Goal: Task Accomplishment & Management: Use online tool/utility

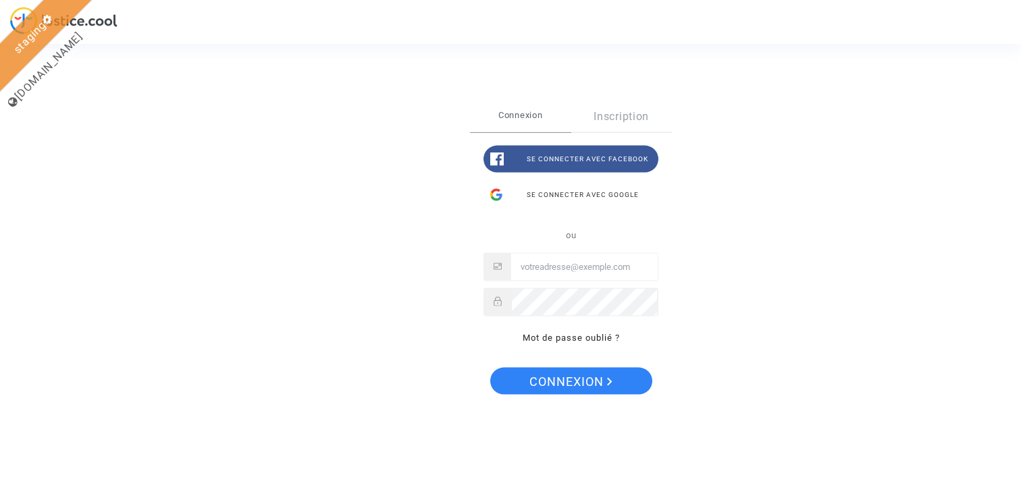
type input "claire+pitcher@justice.cool"
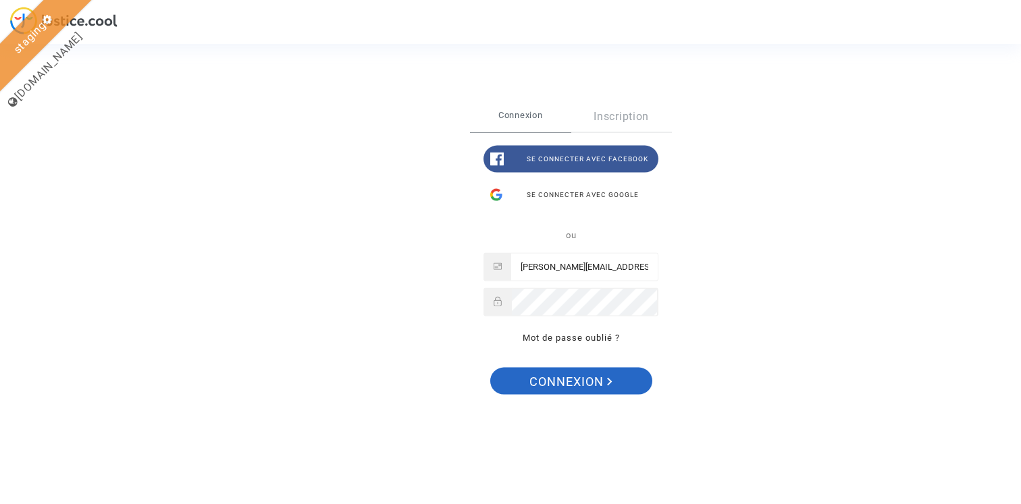
click at [561, 381] on span "Connexion" at bounding box center [570, 382] width 83 height 28
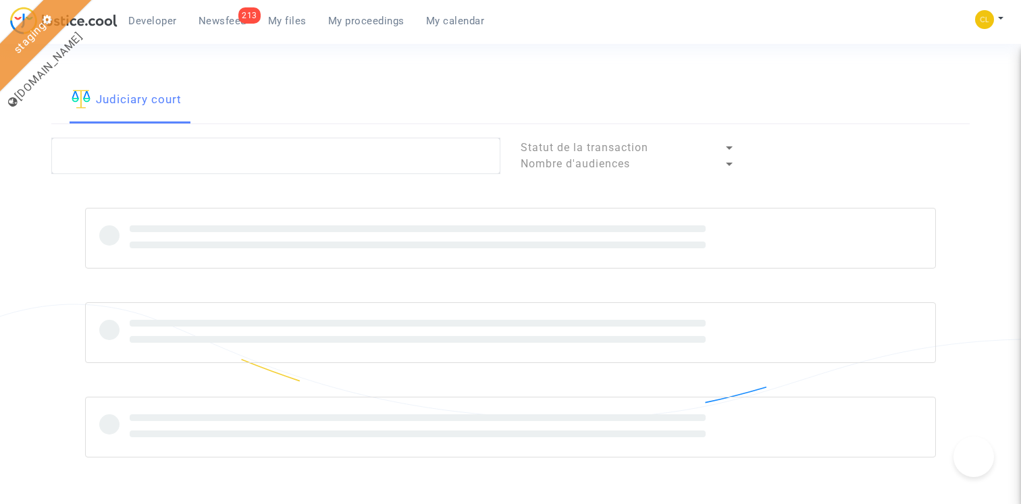
click at [365, 15] on span "My proceedings" at bounding box center [366, 21] width 76 height 12
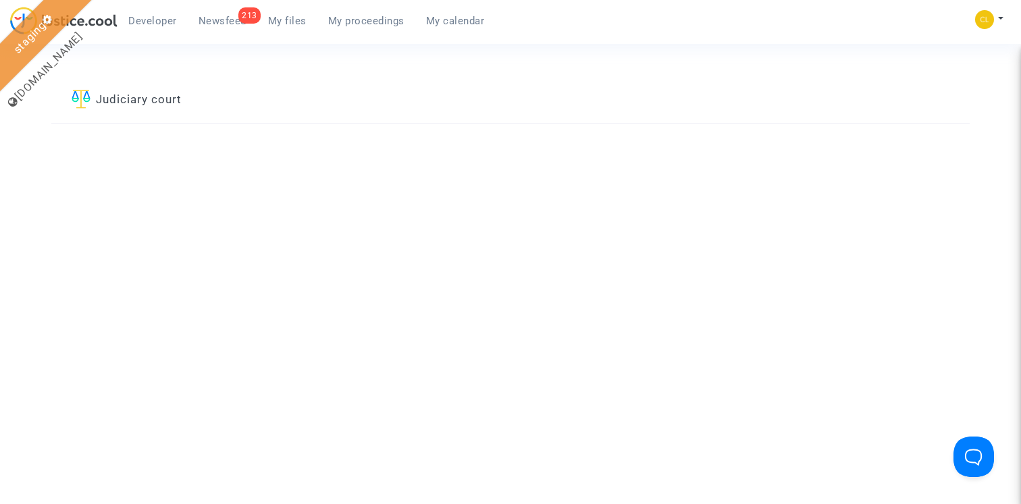
click at [166, 103] on link "Judiciary court" at bounding box center [127, 101] width 110 height 46
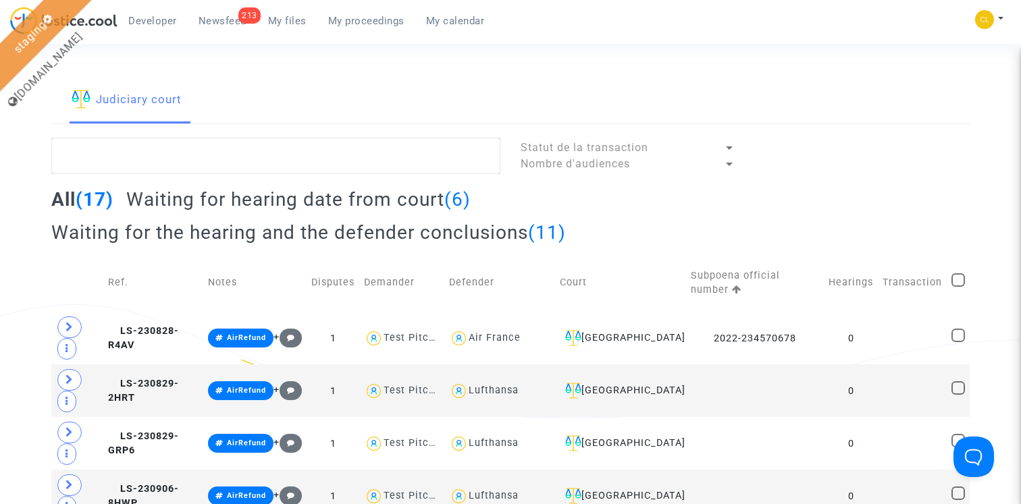
scroll to position [12, 0]
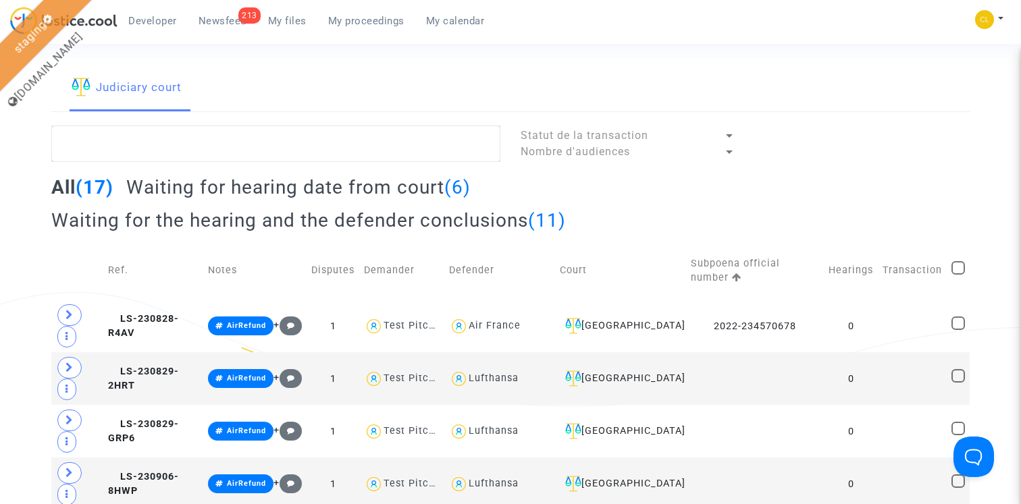
click at [254, 219] on h2 "Waiting for the hearing and the defender conclusions (11)" at bounding box center [308, 221] width 514 height 24
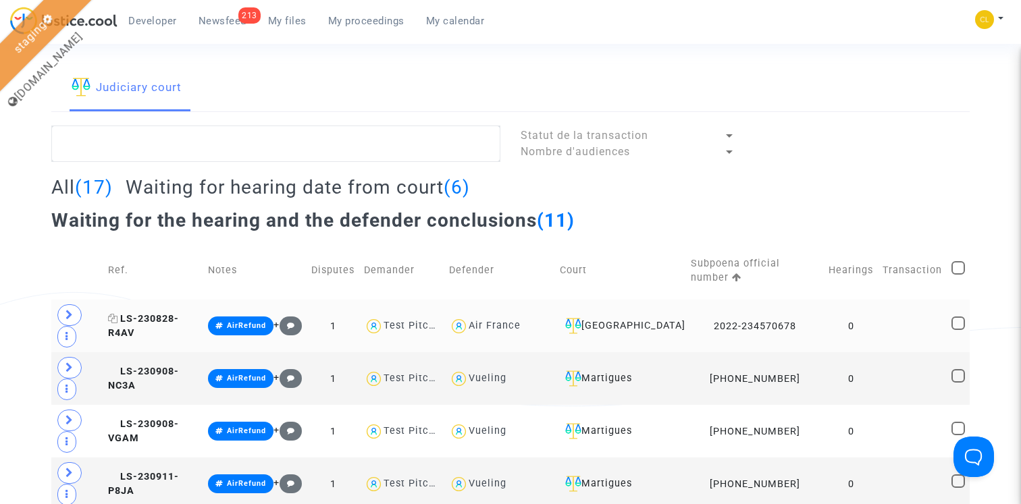
click at [157, 319] on span "LS-230828-R4AV" at bounding box center [143, 326] width 71 height 26
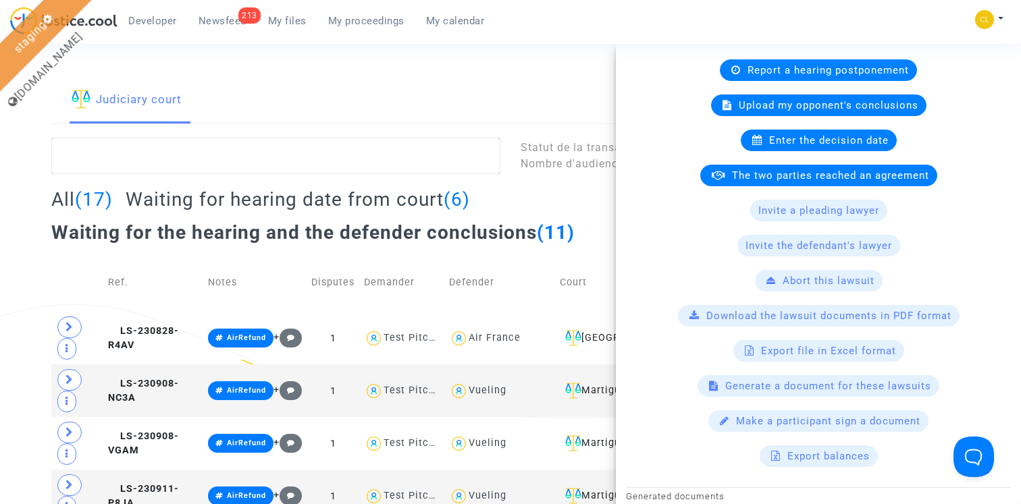
click at [816, 390] on span "Generate a document for these lawsuits" at bounding box center [828, 386] width 206 height 12
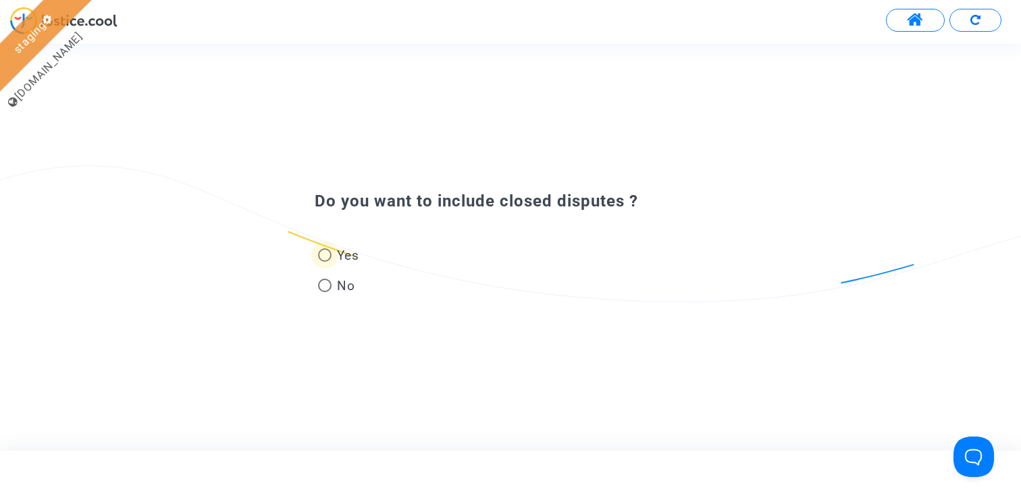
click at [337, 253] on span "Yes" at bounding box center [346, 255] width 28 height 18
click at [325, 262] on input "Yes" at bounding box center [324, 262] width 1 height 1
radio input "true"
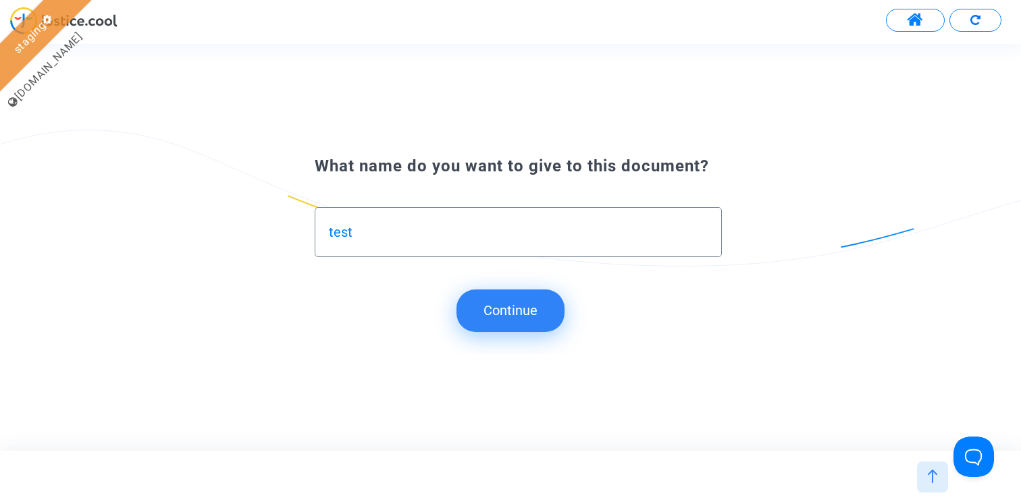
type input "test"
click at [498, 308] on button "Continue" at bounding box center [510, 311] width 108 height 42
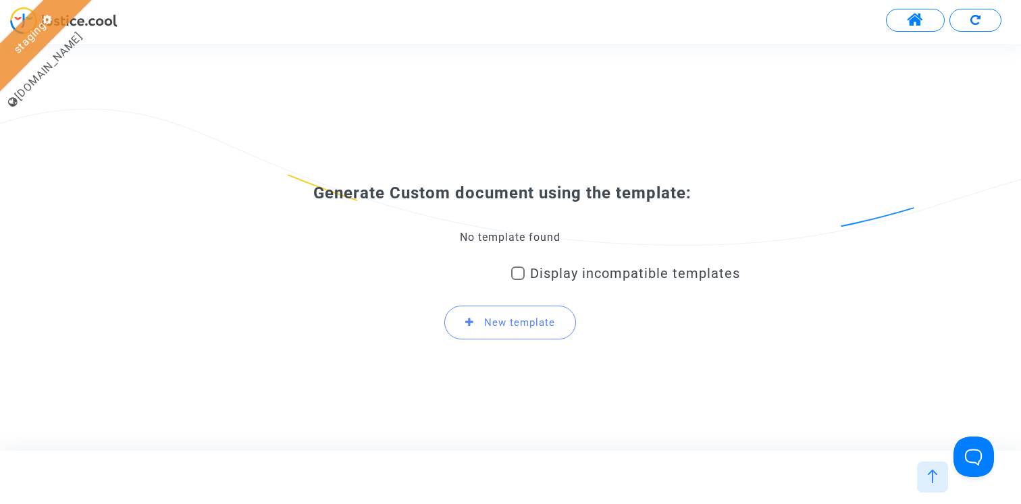
click at [511, 238] on div "No template found" at bounding box center [510, 237] width 459 height 15
click at [556, 284] on mat-checkbox "Display incompatible templates" at bounding box center [625, 276] width 229 height 22
click at [535, 277] on span "Display incompatible templates" at bounding box center [635, 273] width 210 height 16
click at [518, 280] on input "Display incompatible templates" at bounding box center [517, 280] width 1 height 1
checkbox input "true"
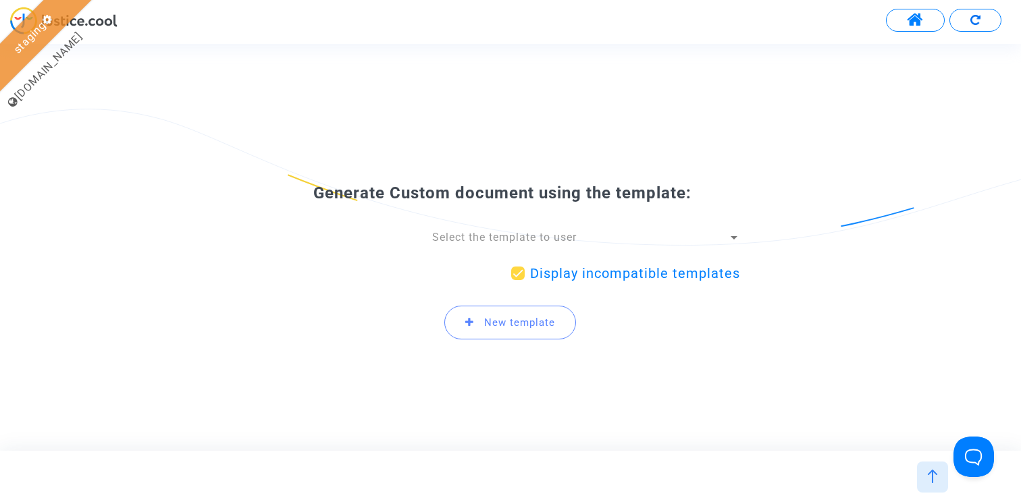
click at [523, 237] on span "Select the template to user" at bounding box center [504, 237] width 144 height 13
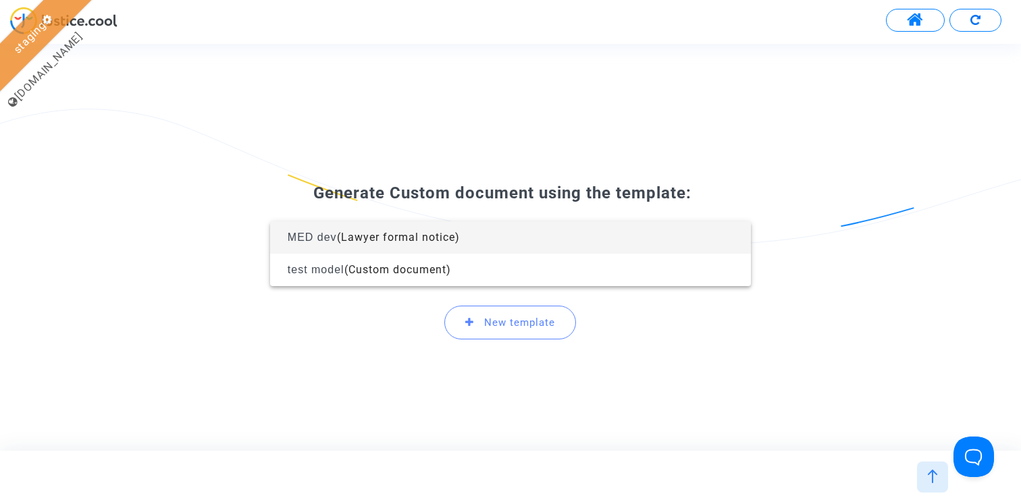
click at [558, 173] on div at bounding box center [510, 252] width 1021 height 504
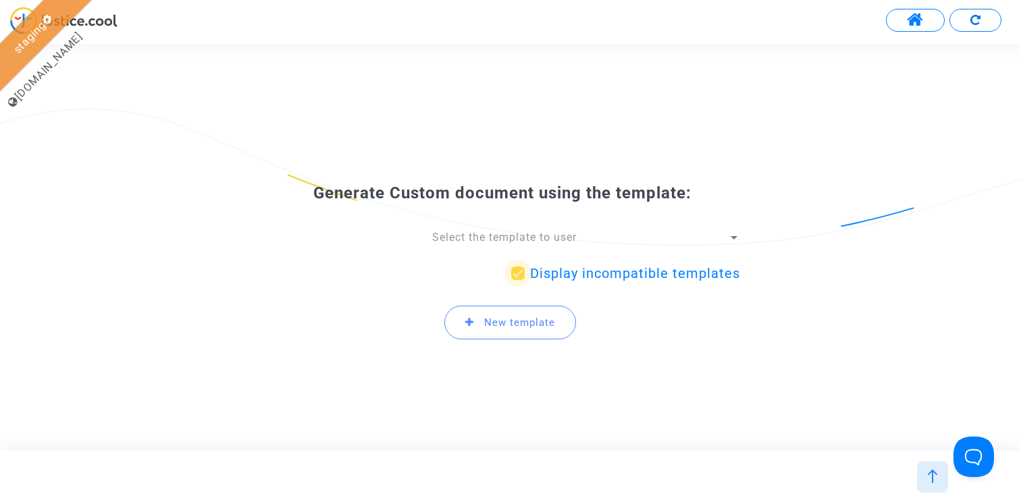
click at [555, 267] on span "Display incompatible templates" at bounding box center [635, 273] width 210 height 16
click at [518, 280] on input "Display incompatible templates" at bounding box center [517, 280] width 1 height 1
checkbox input "false"
click at [539, 270] on span "Display incompatible templates" at bounding box center [635, 273] width 210 height 16
click at [518, 280] on input "Display incompatible templates" at bounding box center [517, 280] width 1 height 1
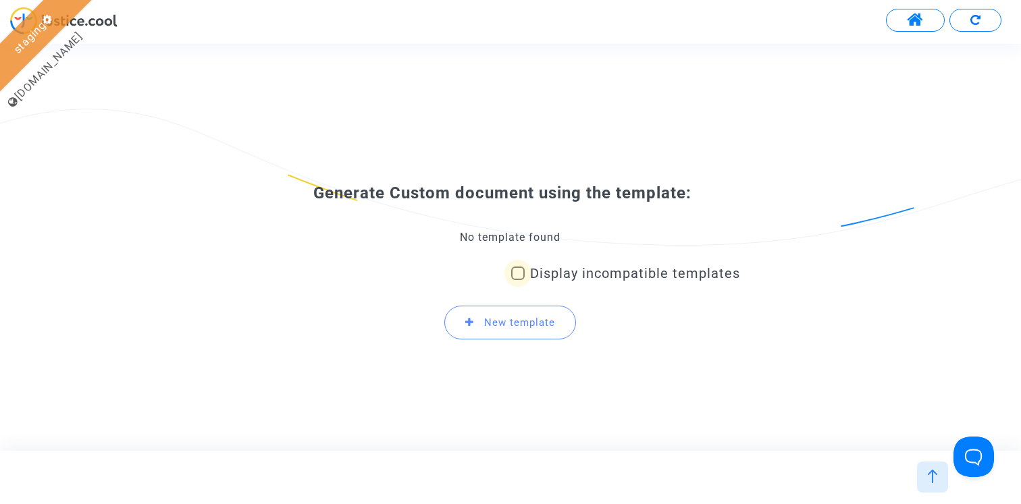
checkbox input "true"
click at [539, 242] on span "Select the template to user" at bounding box center [504, 237] width 144 height 13
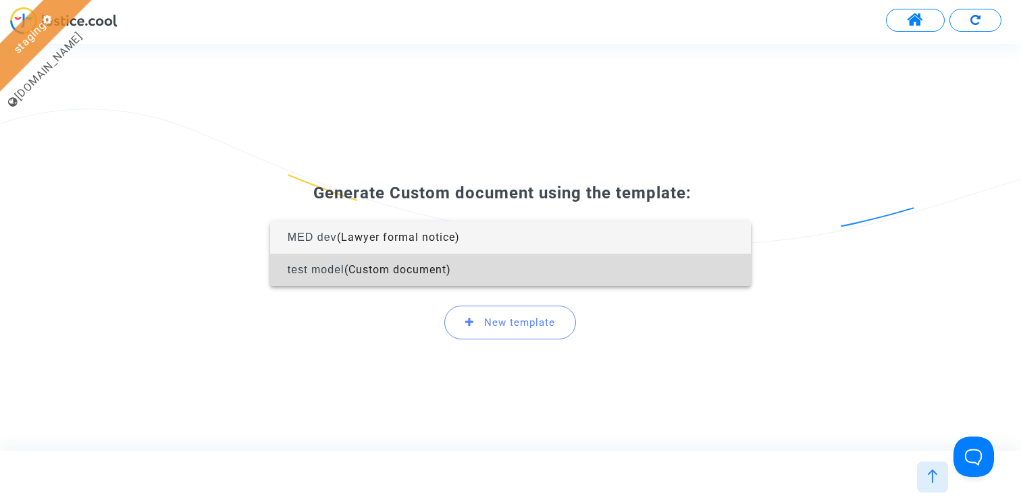
click at [532, 265] on span "test model (Custom document)" at bounding box center [510, 270] width 459 height 32
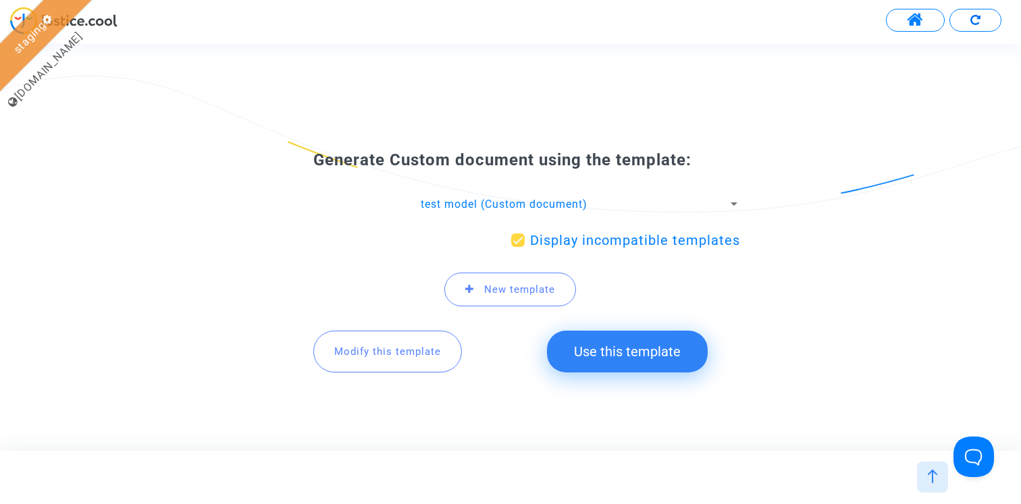
click at [413, 344] on button "Modify this template" at bounding box center [387, 352] width 149 height 42
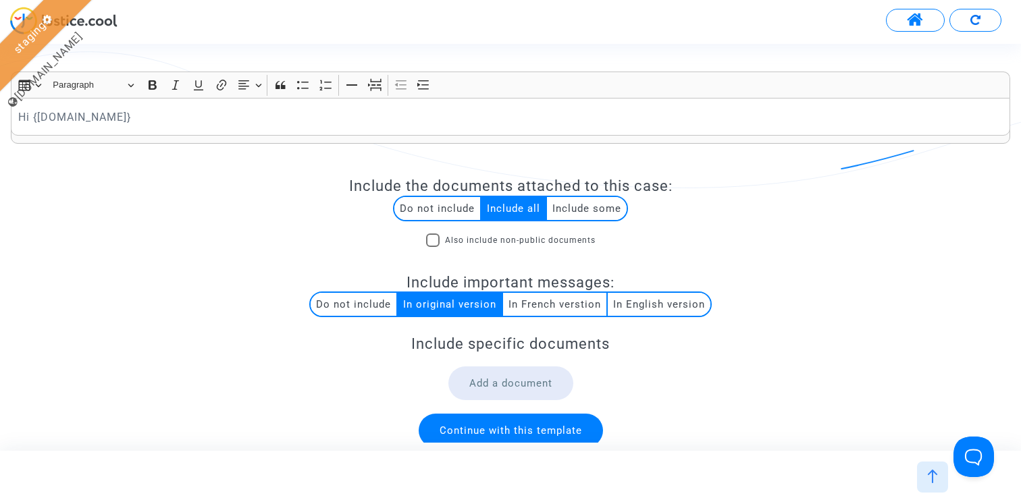
click at [928, 481] on img at bounding box center [933, 477] width 14 height 14
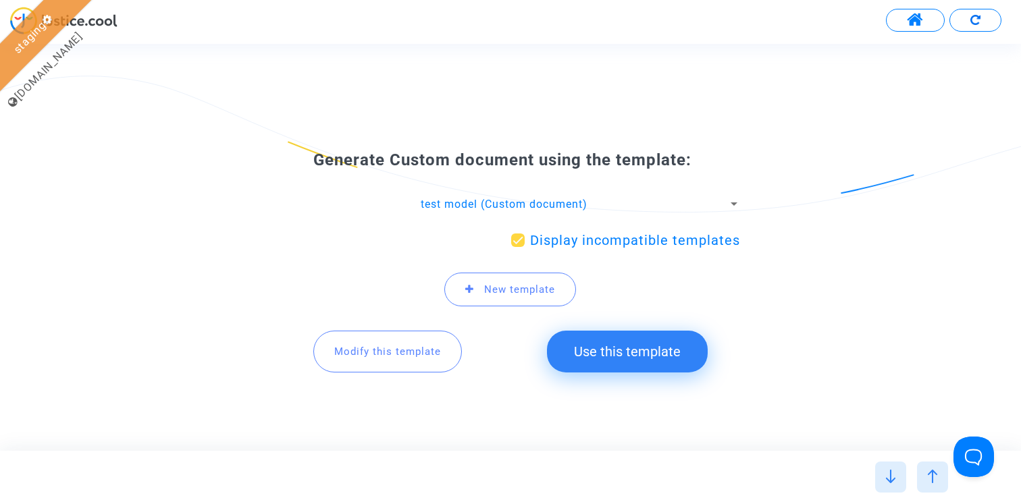
click at [581, 205] on span "test model (Custom document)" at bounding box center [504, 204] width 167 height 13
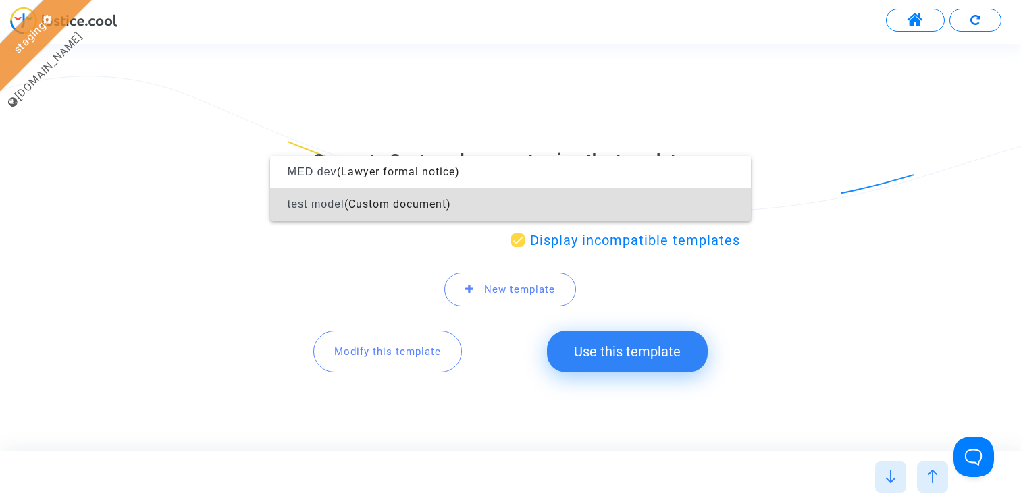
click at [628, 132] on div at bounding box center [510, 252] width 1021 height 504
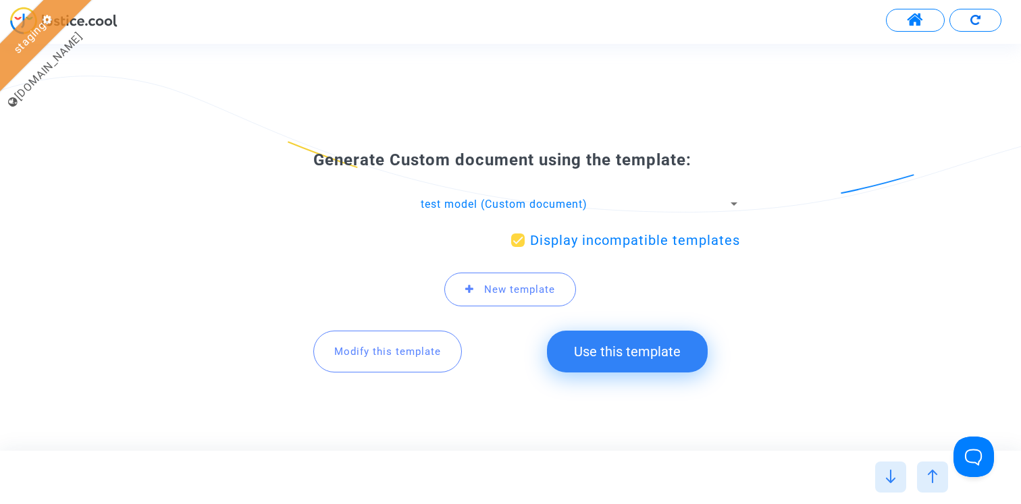
click at [548, 240] on span "Display incompatible templates" at bounding box center [635, 240] width 210 height 16
click at [518, 247] on input "Display incompatible templates" at bounding box center [517, 247] width 1 height 1
checkbox input "false"
click at [509, 284] on span "New template" at bounding box center [519, 290] width 71 height 12
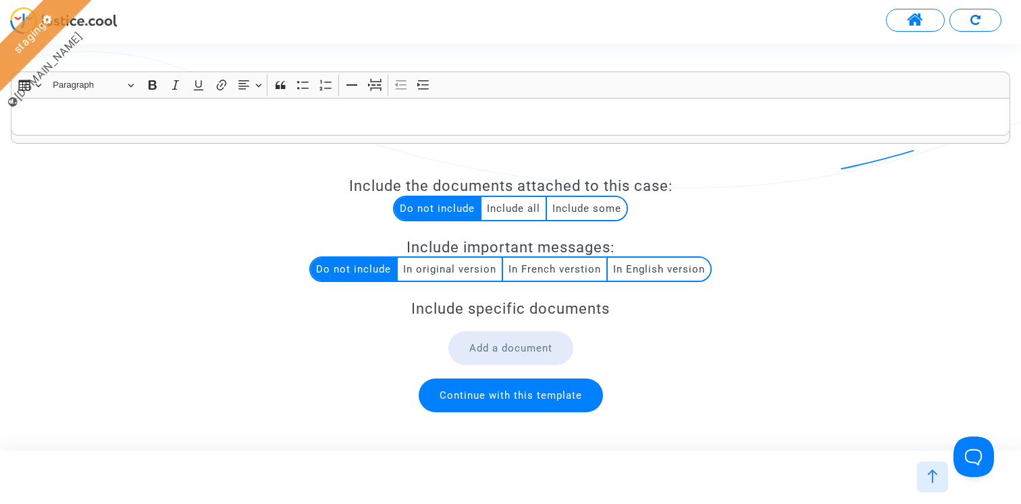
click at [344, 109] on p "Rich Text Editor, main" at bounding box center [510, 117] width 985 height 17
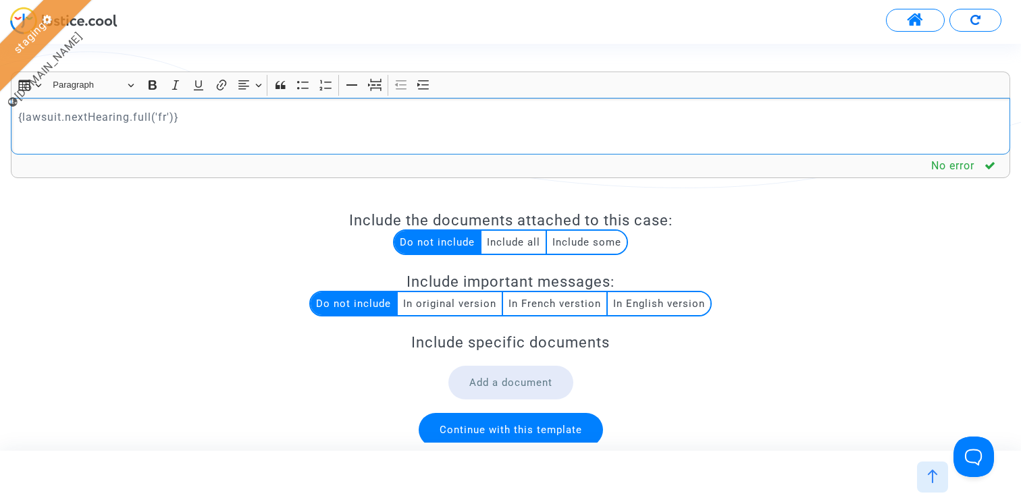
click at [178, 114] on p "{lawsuit.nextHearing.full('fr')}" at bounding box center [510, 117] width 985 height 17
copy p "{lawsuit.nextHearing.full('fr')}"
click at [136, 134] on p "Rich Text Editor, main" at bounding box center [510, 136] width 985 height 17
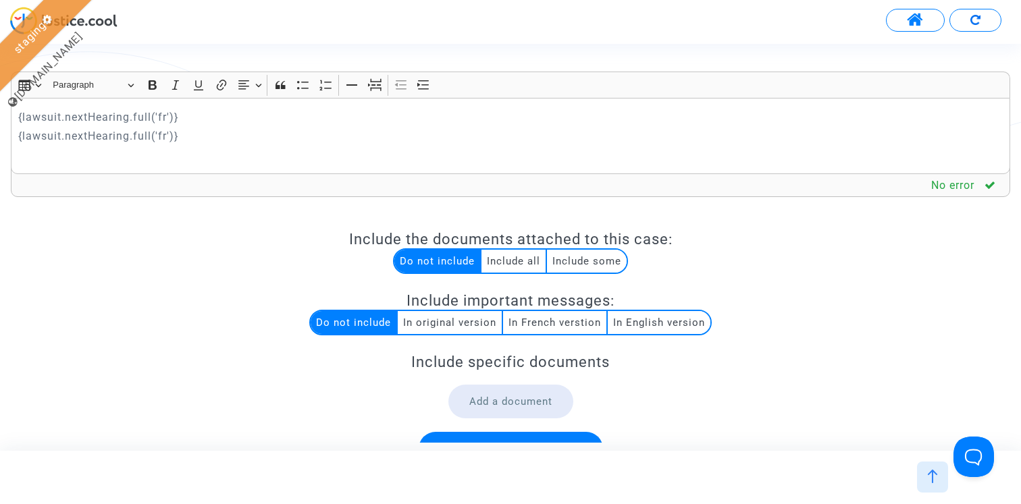
click at [101, 140] on p "{lawsuit.nextHearing.full('fr')}" at bounding box center [510, 136] width 985 height 17
click at [219, 153] on p "Rich Text Editor, main" at bounding box center [510, 155] width 985 height 17
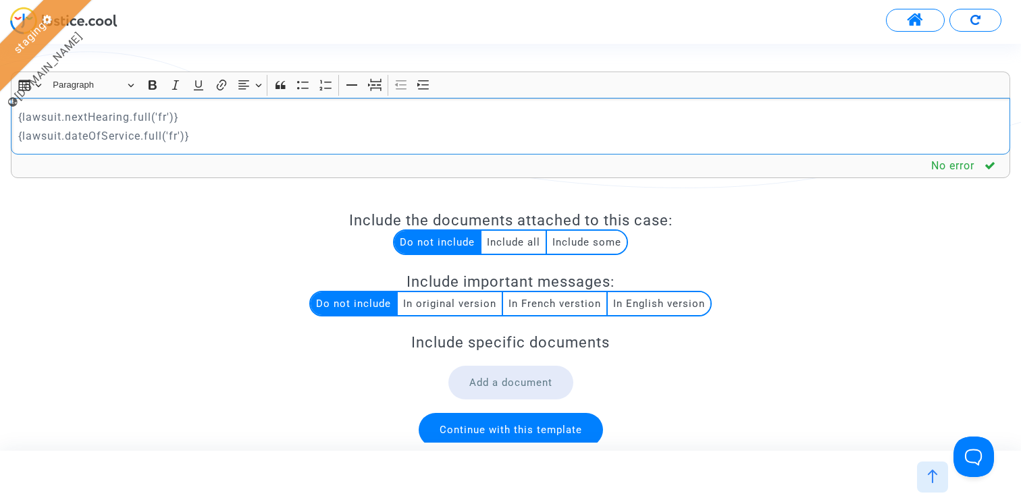
scroll to position [17, 0]
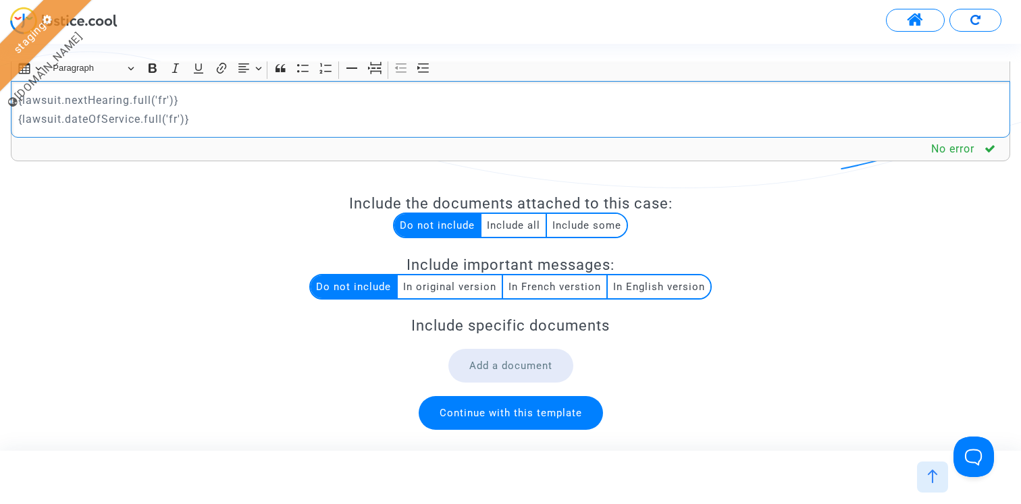
click at [568, 421] on span "Continue with this template" at bounding box center [511, 413] width 184 height 34
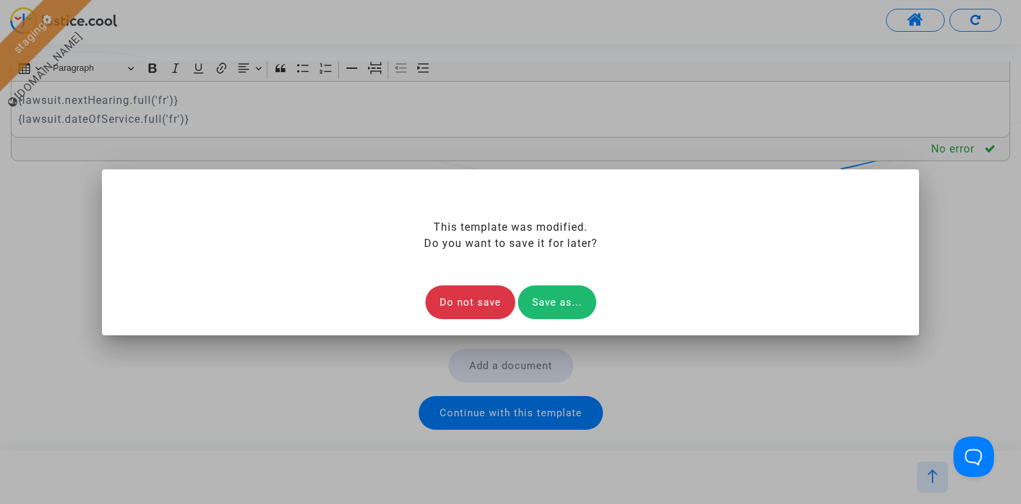
click at [571, 300] on div "Save as..." at bounding box center [557, 303] width 78 height 34
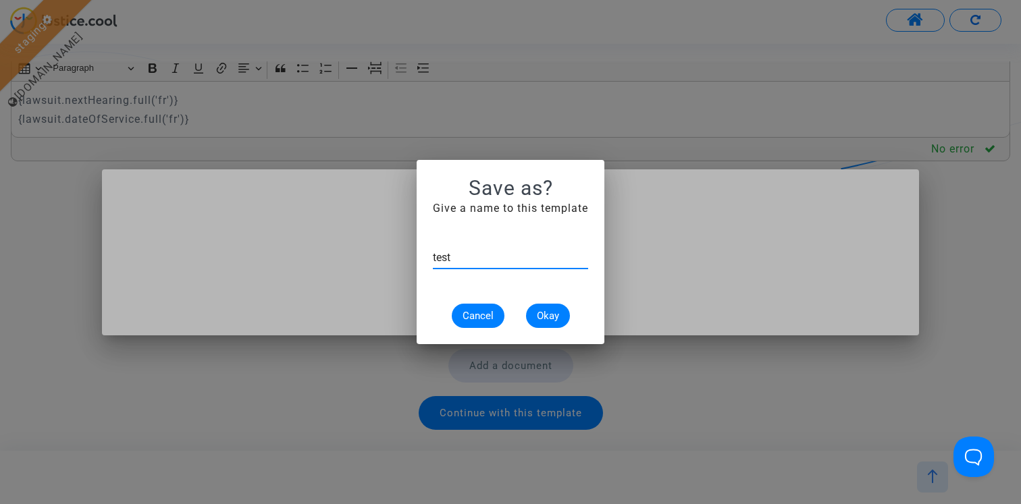
type input "test"
click at [549, 317] on span "Okay" at bounding box center [548, 316] width 22 height 12
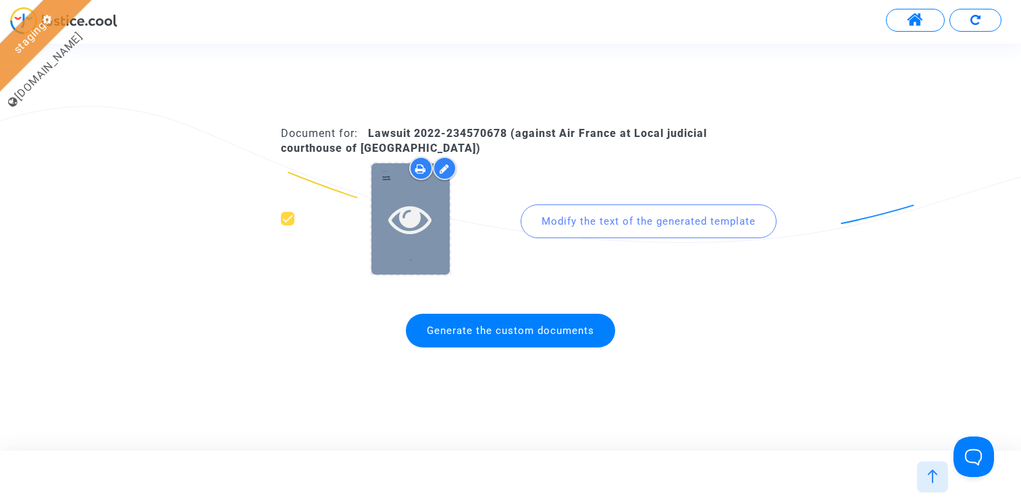
click at [413, 234] on icon at bounding box center [410, 218] width 44 height 43
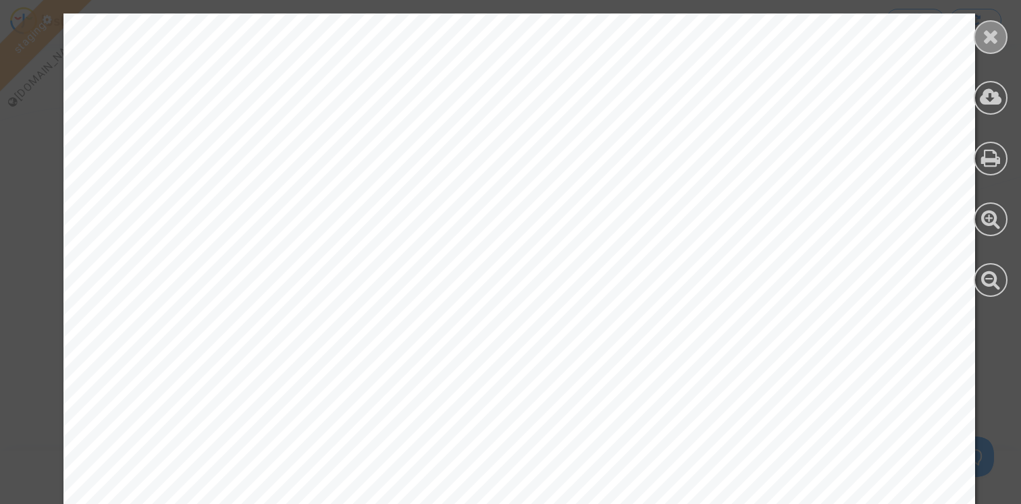
click at [995, 46] on icon at bounding box center [990, 36] width 17 height 20
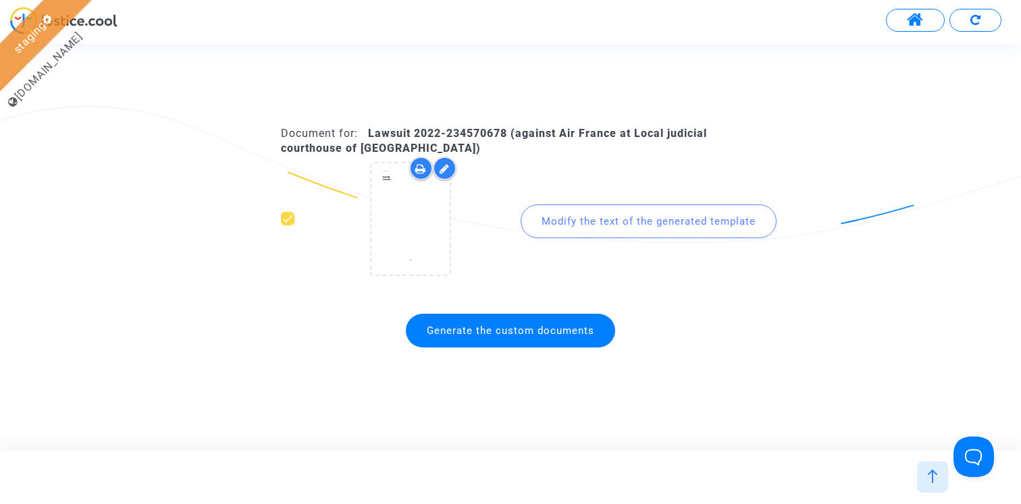
click at [934, 480] on img at bounding box center [933, 477] width 14 height 14
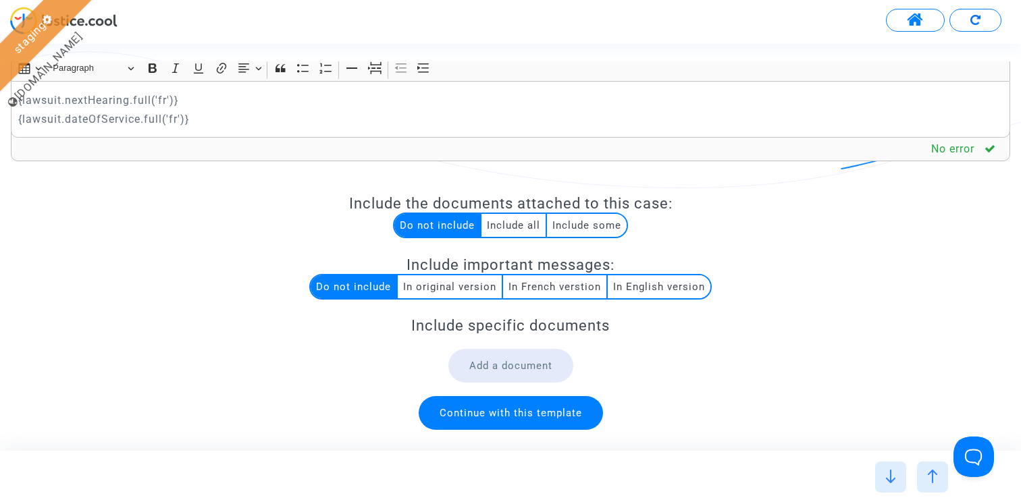
click at [138, 124] on p "{lawsuit.dateOfService.full('fr')}" at bounding box center [510, 119] width 985 height 17
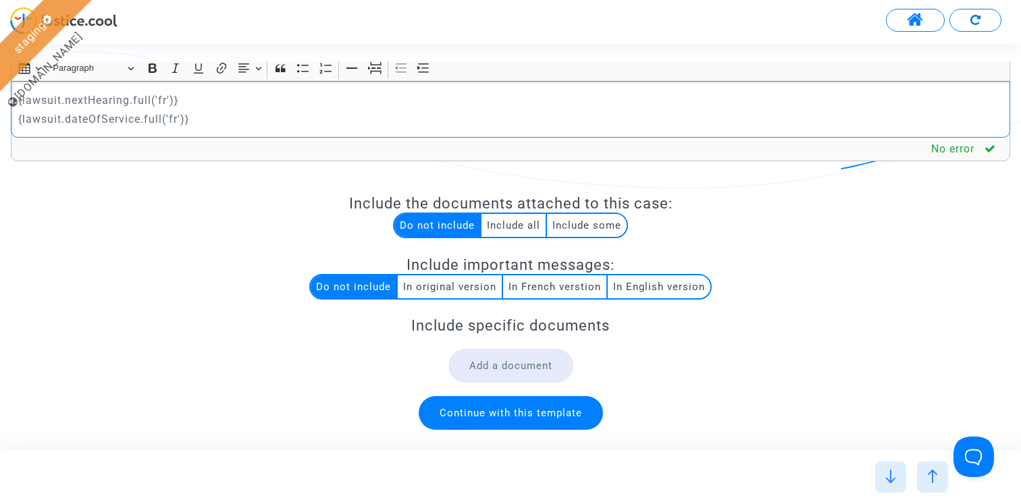
click at [138, 124] on p "{lawsuit.dateOfService.full('fr')}" at bounding box center [510, 119] width 985 height 17
copy p "{lawsuit.dateOfService.full('fr')}"
click at [196, 95] on p "{lawsuit.nextHearing.full('fr')}" at bounding box center [510, 100] width 985 height 17
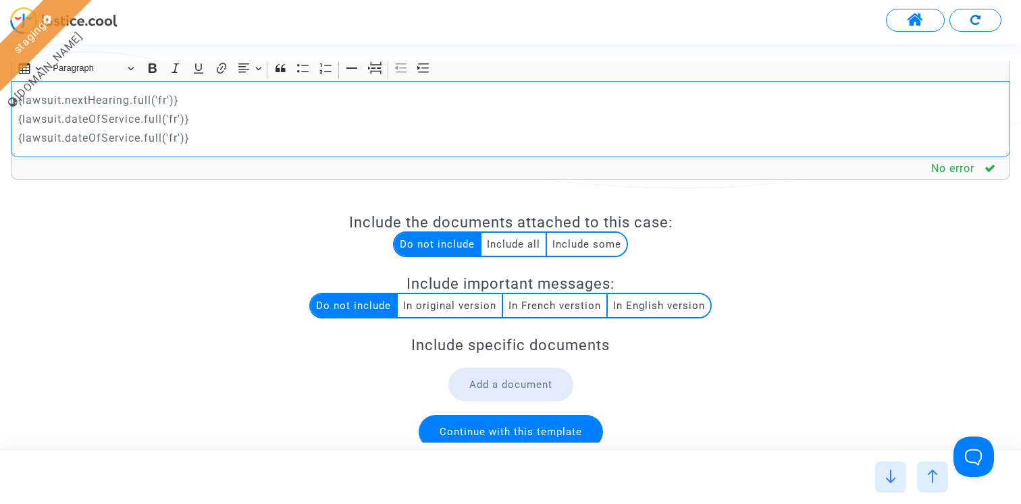
click at [99, 119] on p "{lawsuit.dateOfService.full('fr')}" at bounding box center [510, 119] width 985 height 17
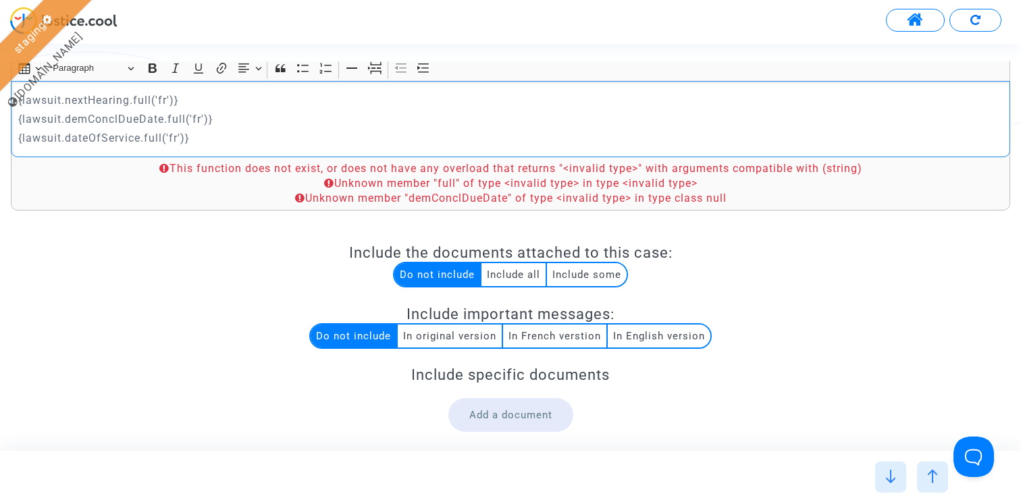
click at [119, 122] on p "{lawsuit.demConclDueDate.full('fr')}" at bounding box center [510, 119] width 985 height 17
click at [129, 115] on p "{lawsuit.demConclDueDate.full('fr')}" at bounding box center [510, 119] width 985 height 17
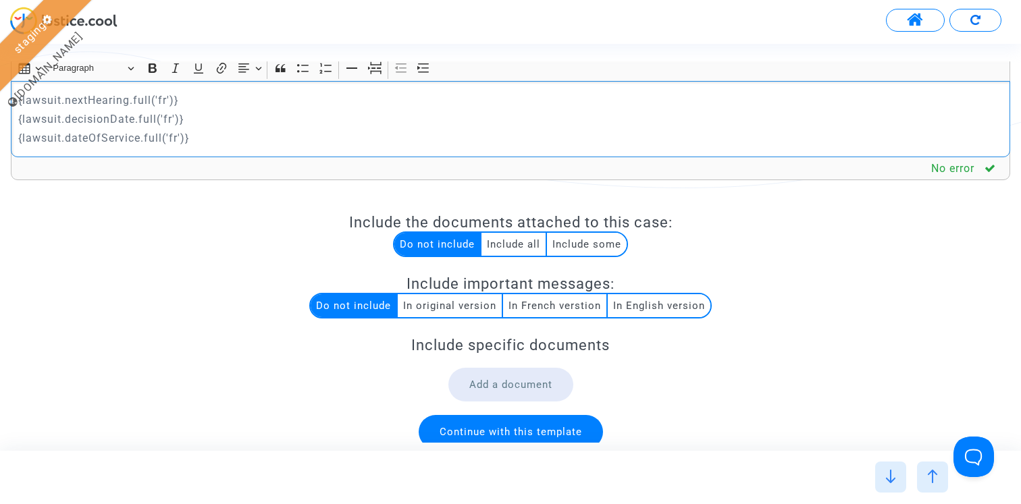
scroll to position [36, 0]
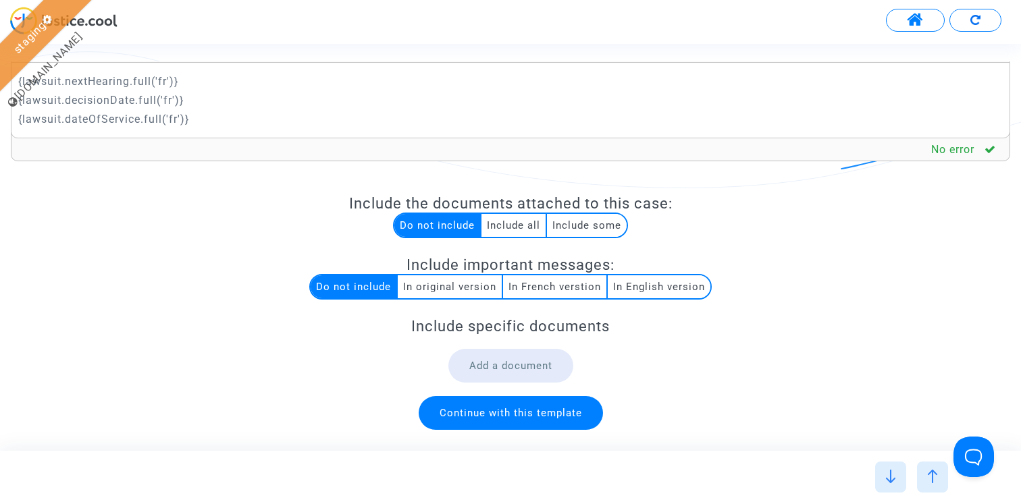
click at [507, 412] on span "Continue with this template" at bounding box center [511, 413] width 142 height 12
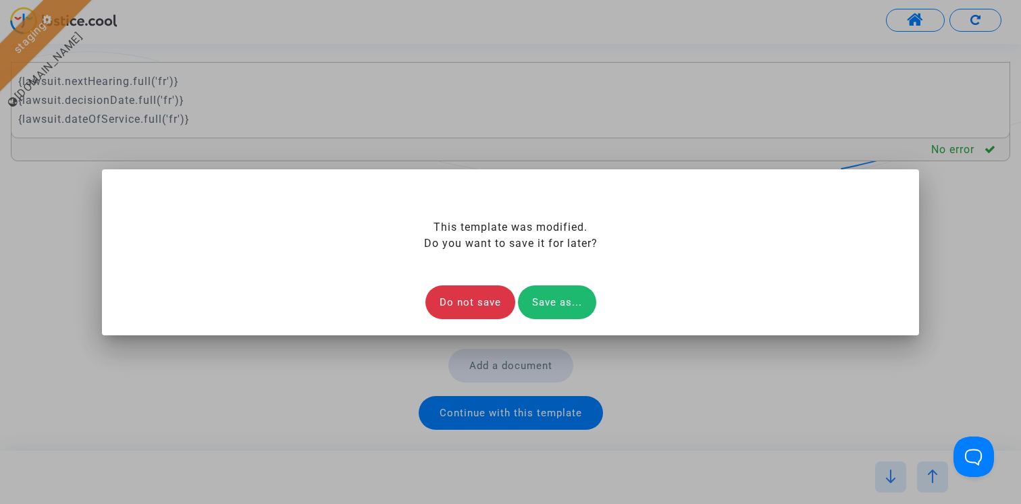
click at [571, 307] on div "Save as..." at bounding box center [557, 303] width 78 height 34
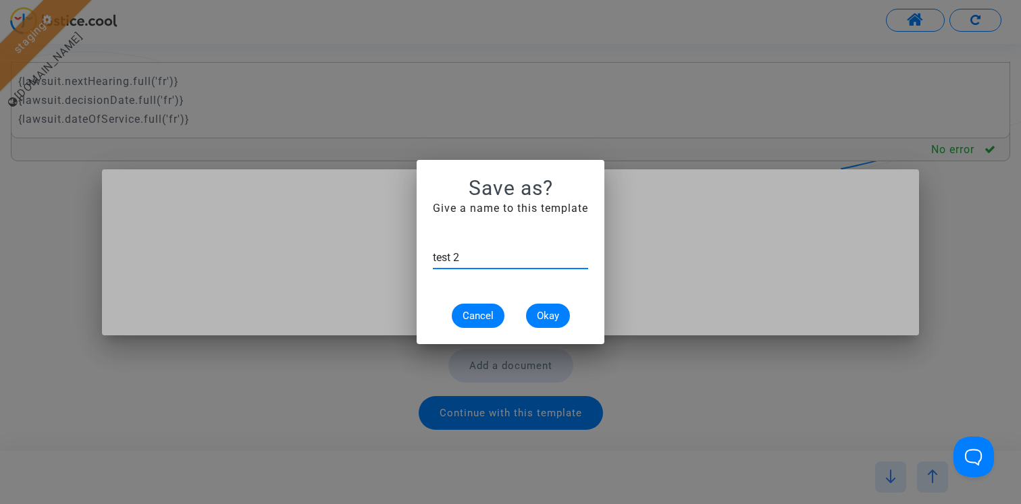
type input "test 2"
click at [550, 314] on span "Okay" at bounding box center [548, 316] width 22 height 12
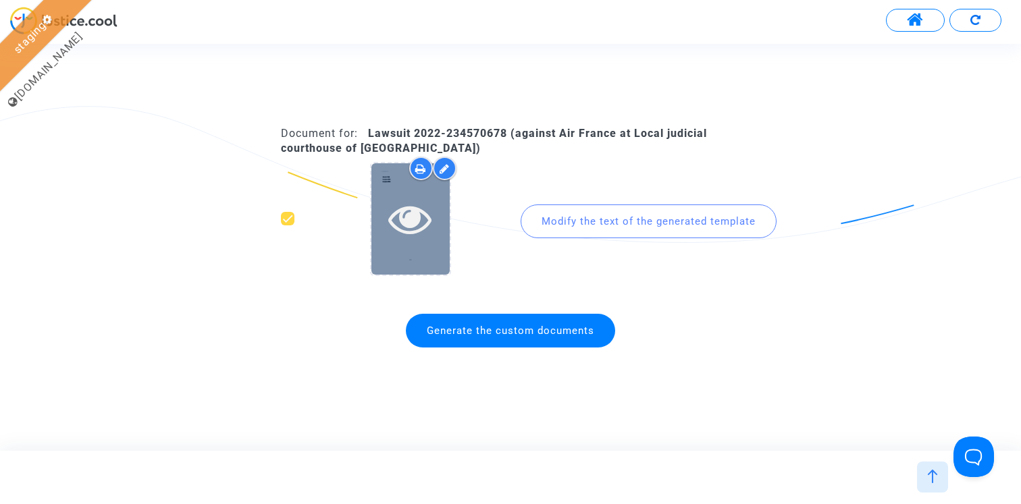
click at [414, 219] on icon at bounding box center [410, 218] width 44 height 43
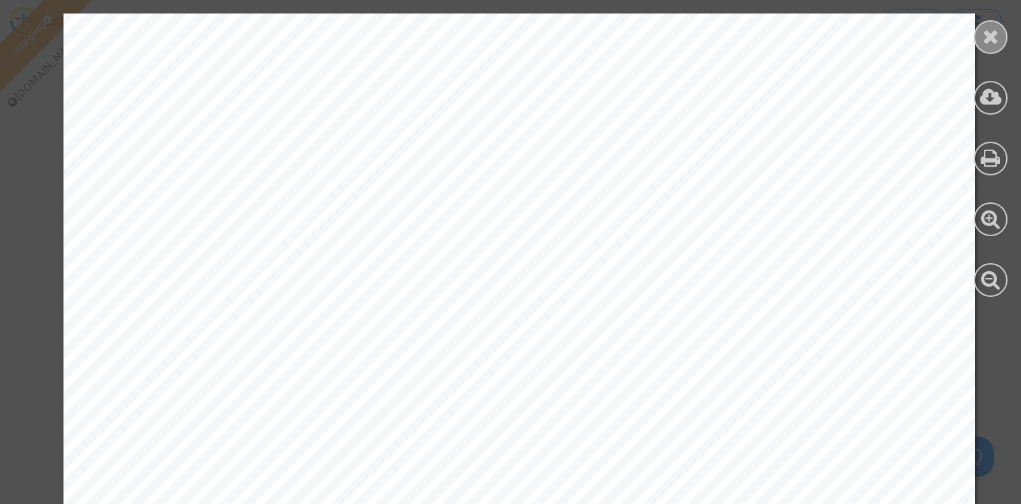
click at [1003, 36] on div at bounding box center [991, 37] width 34 height 34
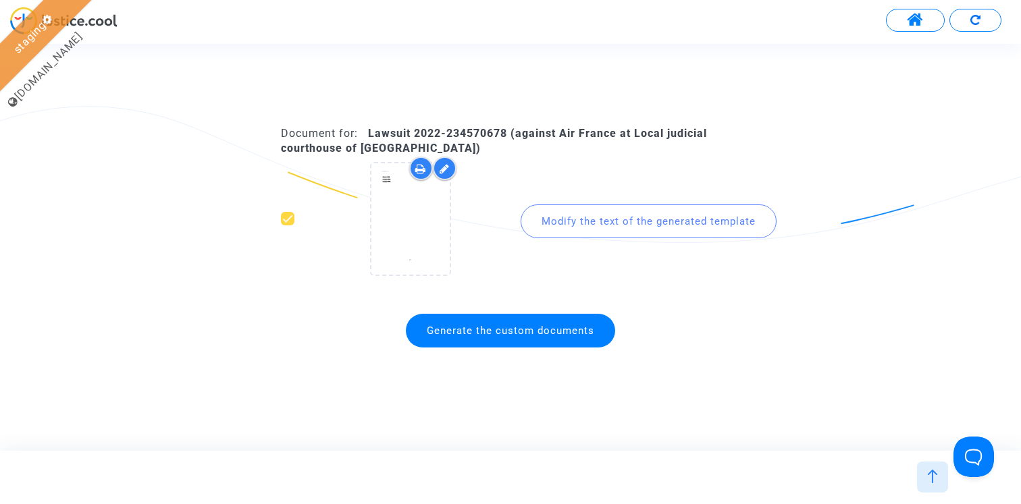
click at [982, 11] on button at bounding box center [975, 20] width 52 height 23
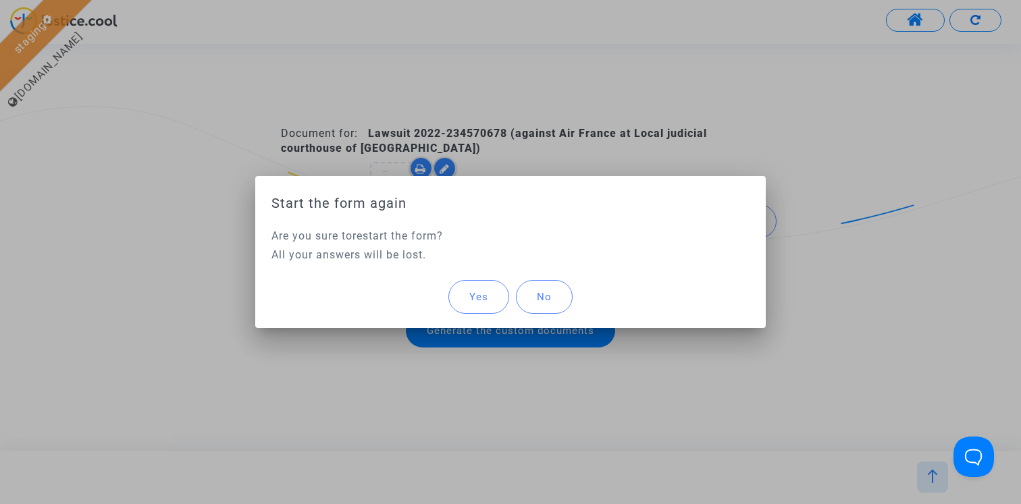
click at [478, 294] on span "Yes" at bounding box center [478, 297] width 19 height 12
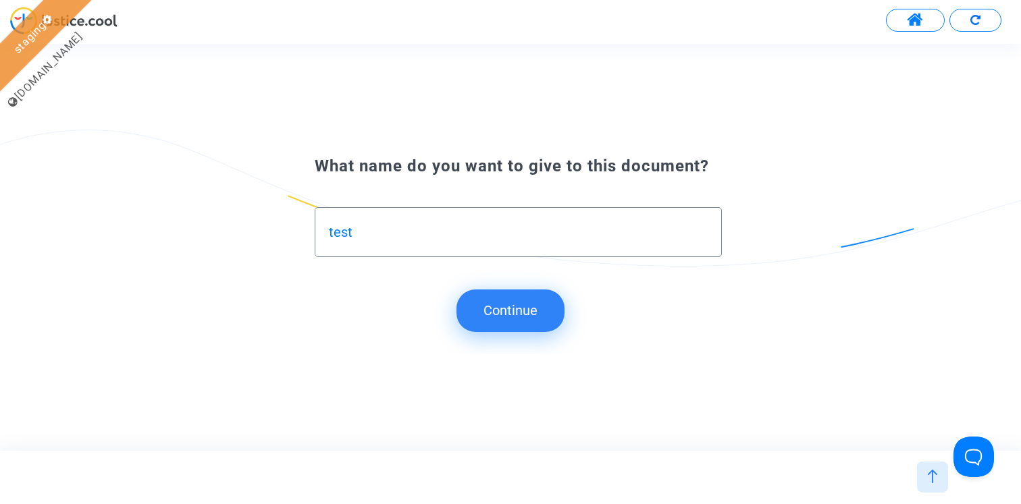
type input "test"
click at [500, 317] on button "Continue" at bounding box center [510, 311] width 108 height 42
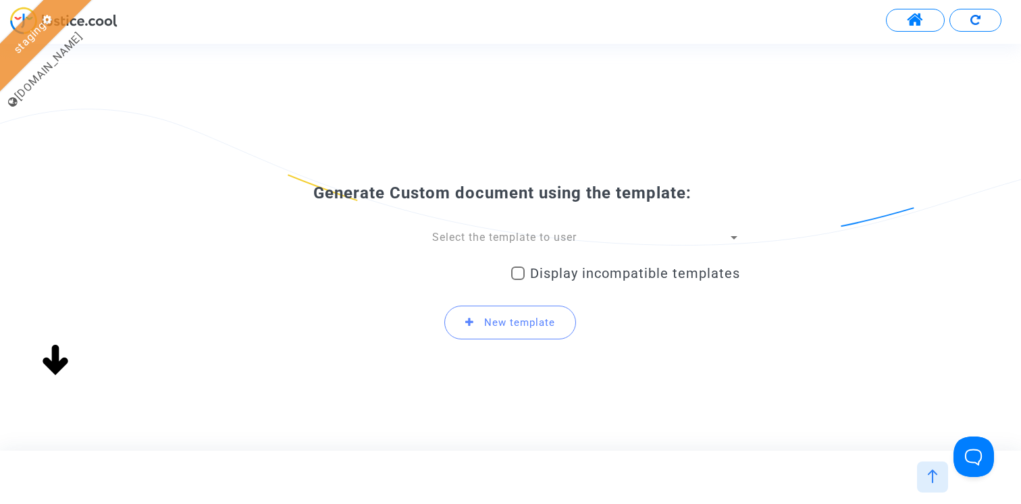
click at [482, 228] on div "Generate Custom document using the template: Select the template to user Displa…" at bounding box center [510, 267] width 459 height 169
click at [477, 238] on span "Select the template to user" at bounding box center [504, 237] width 144 height 13
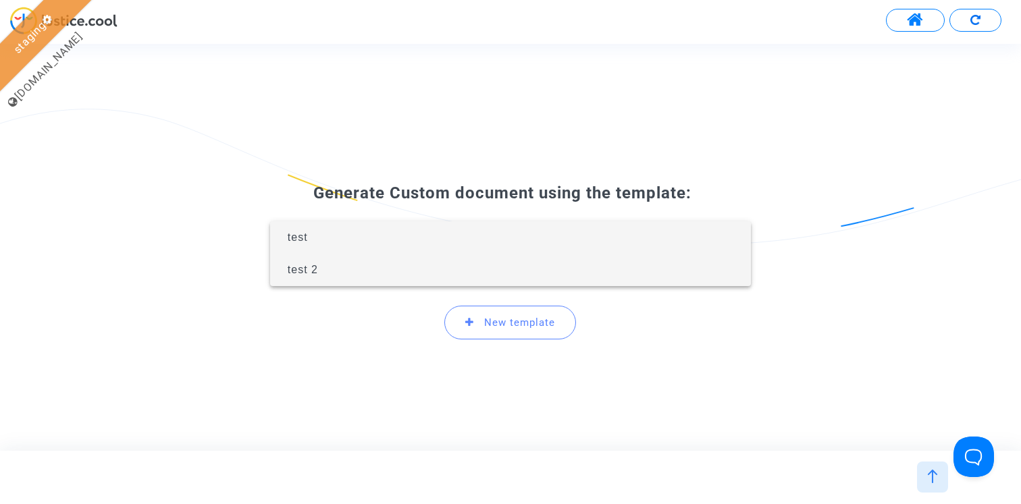
click at [442, 269] on span "test 2" at bounding box center [510, 270] width 459 height 32
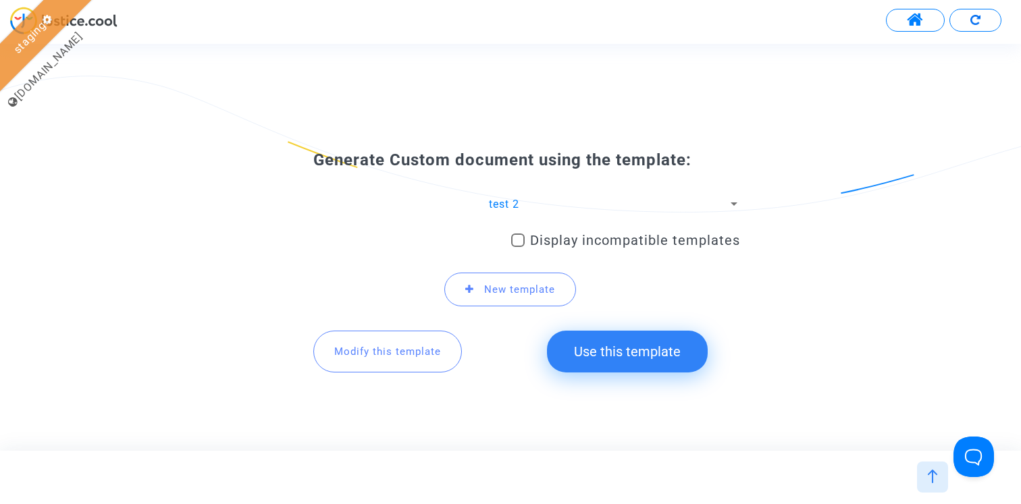
click at [600, 345] on button "Use this template" at bounding box center [627, 352] width 161 height 42
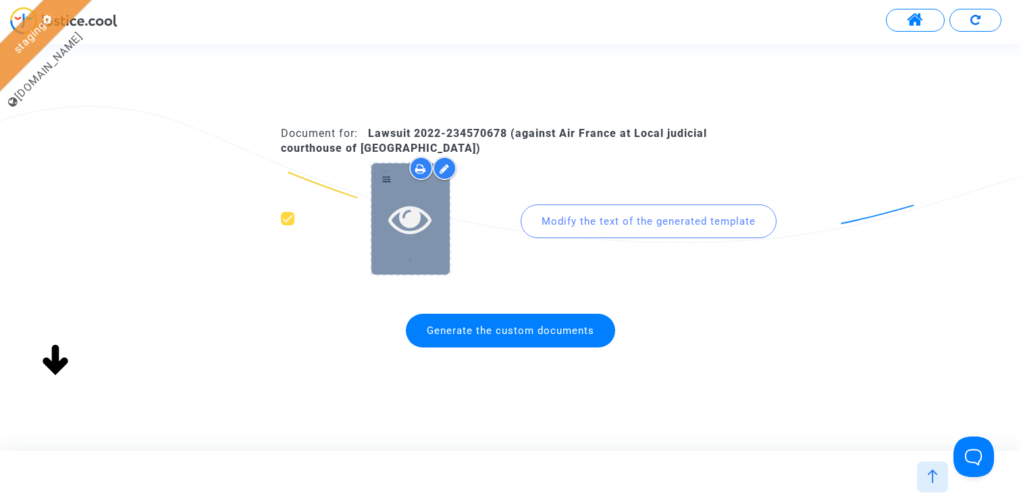
click at [417, 221] on icon at bounding box center [410, 218] width 44 height 43
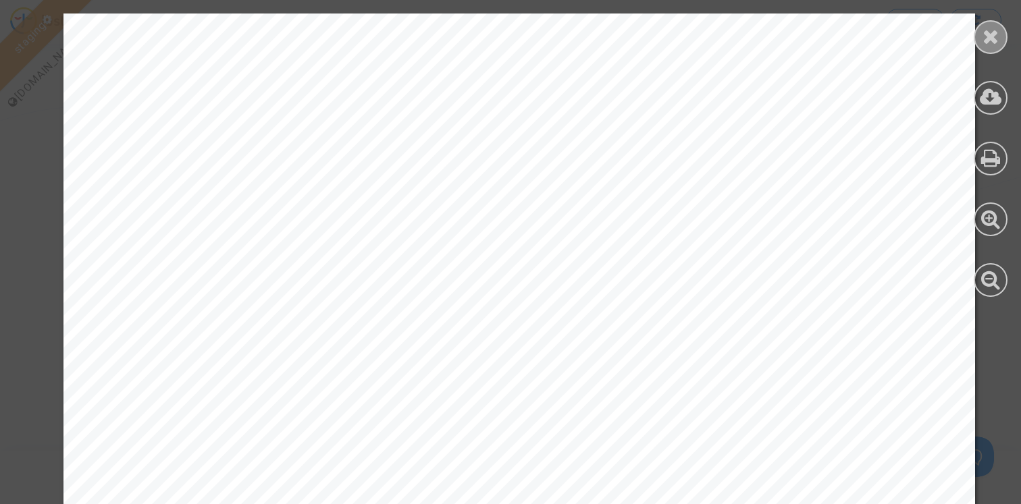
click at [994, 28] on icon at bounding box center [990, 36] width 17 height 20
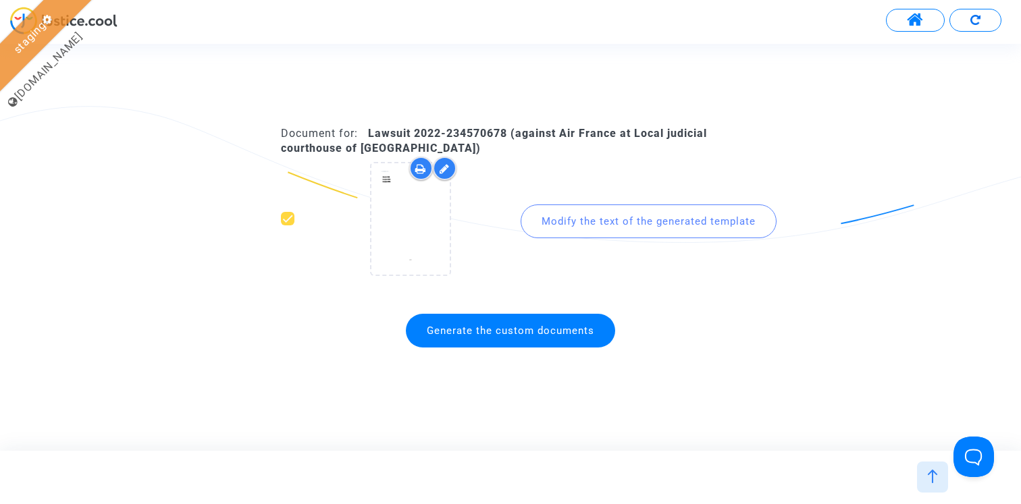
click at [995, 11] on button at bounding box center [975, 20] width 52 height 23
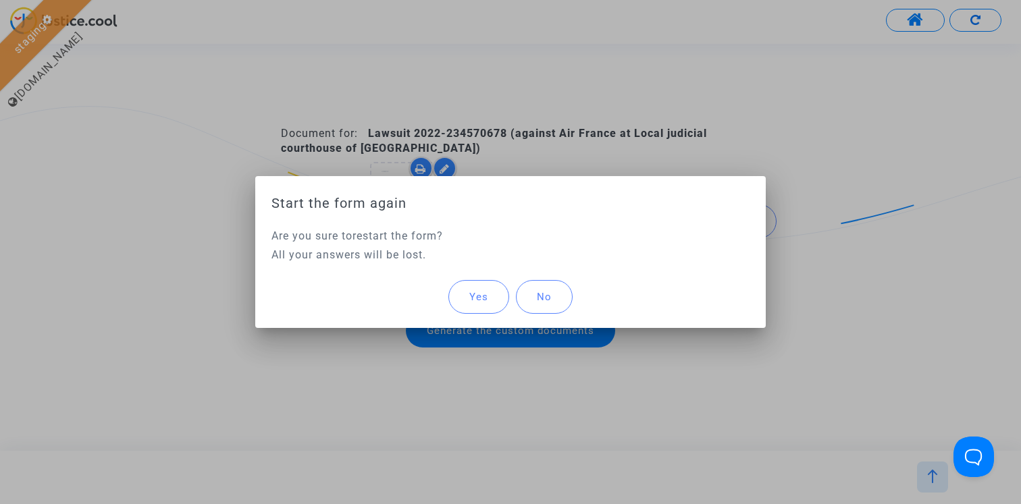
click at [532, 84] on div at bounding box center [510, 252] width 1021 height 504
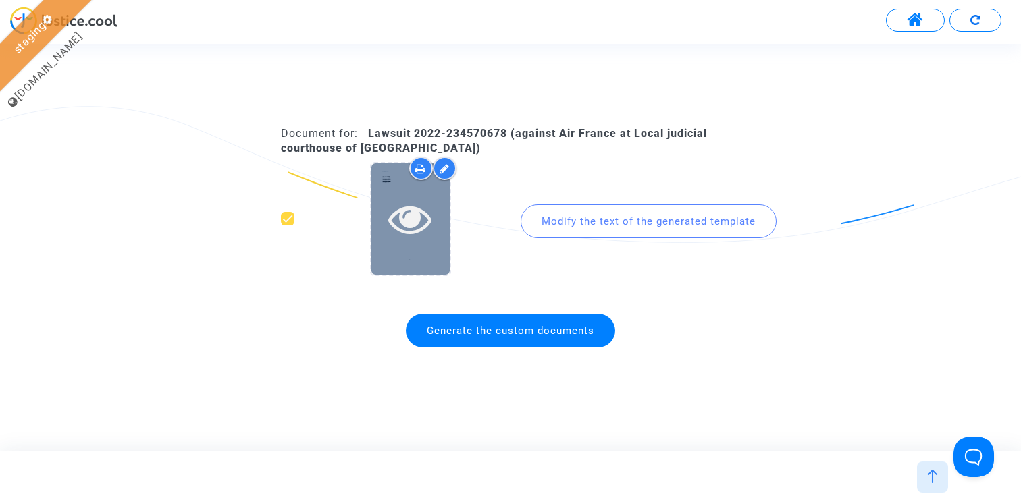
click at [408, 223] on icon at bounding box center [410, 218] width 44 height 43
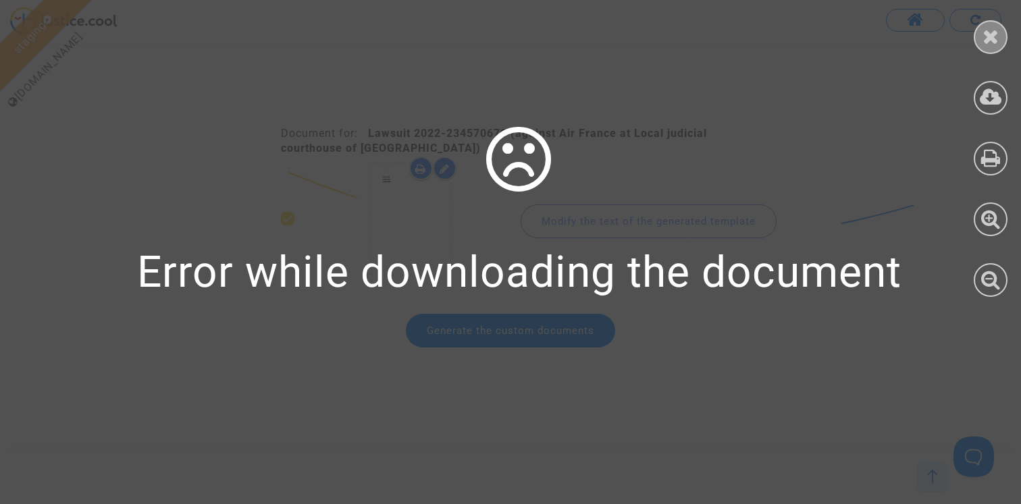
click at [986, 29] on icon at bounding box center [990, 36] width 17 height 20
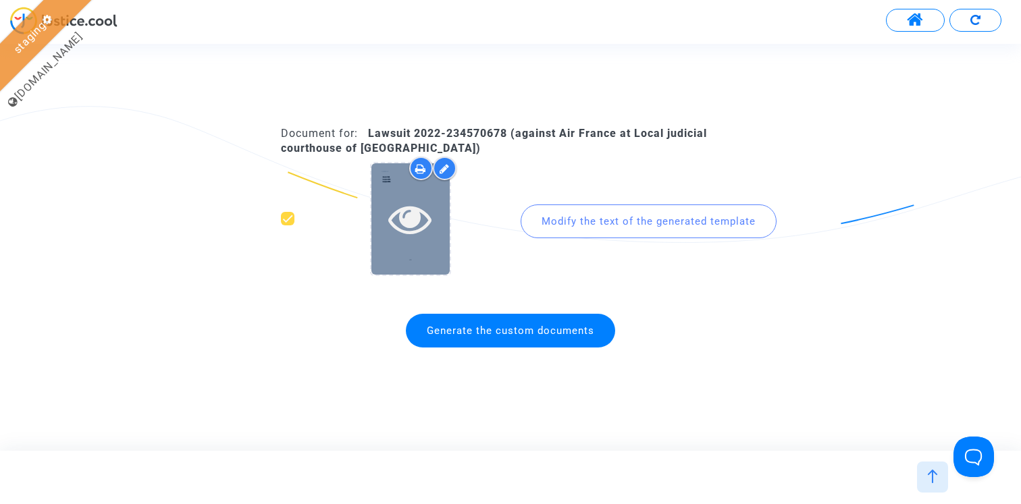
click at [404, 232] on icon at bounding box center [410, 218] width 44 height 43
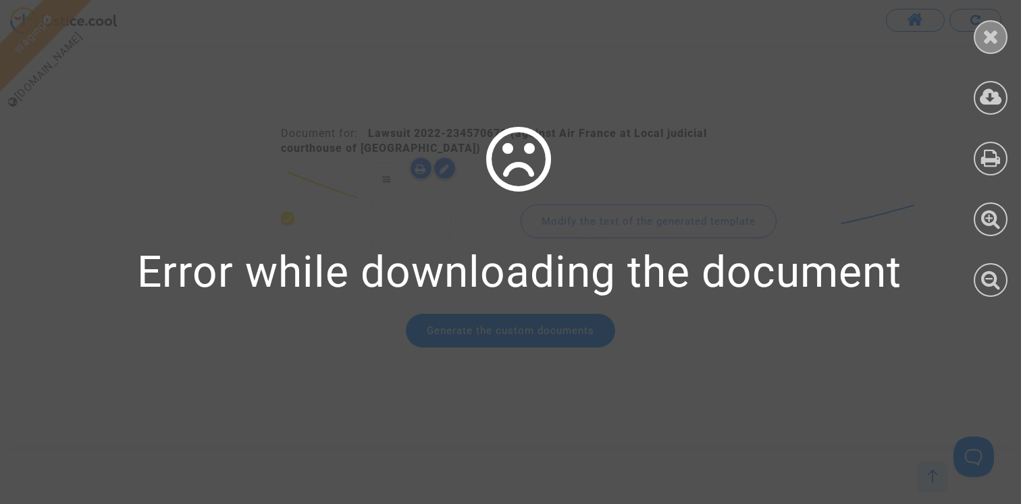
click at [982, 43] on icon at bounding box center [990, 36] width 17 height 20
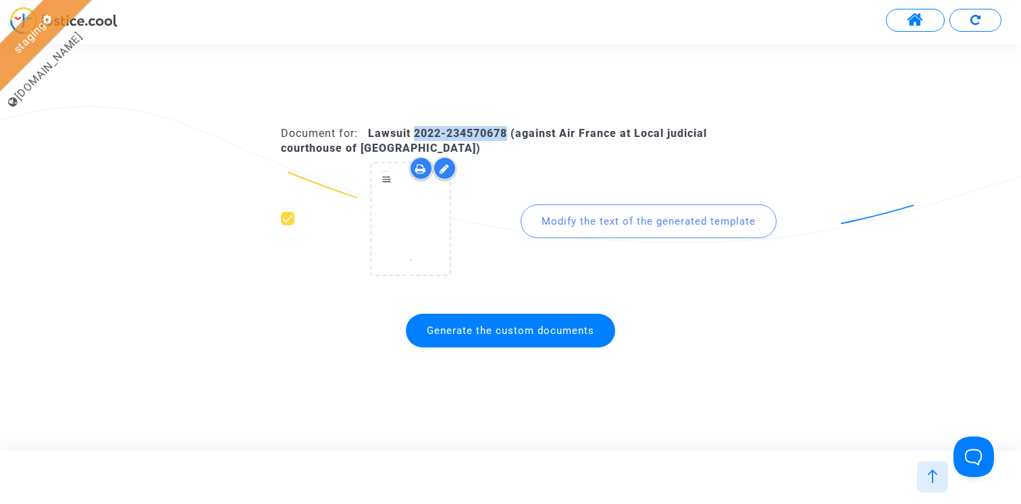
drag, startPoint x: 509, startPoint y: 132, endPoint x: 415, endPoint y: 132, distance: 94.5
click at [415, 132] on b "Lawsuit 2022-234570678 (against Air France at Local judicial courthouse of Vill…" at bounding box center [494, 141] width 426 height 28
copy b "2022-234570678"
click at [933, 20] on button at bounding box center [915, 20] width 59 height 23
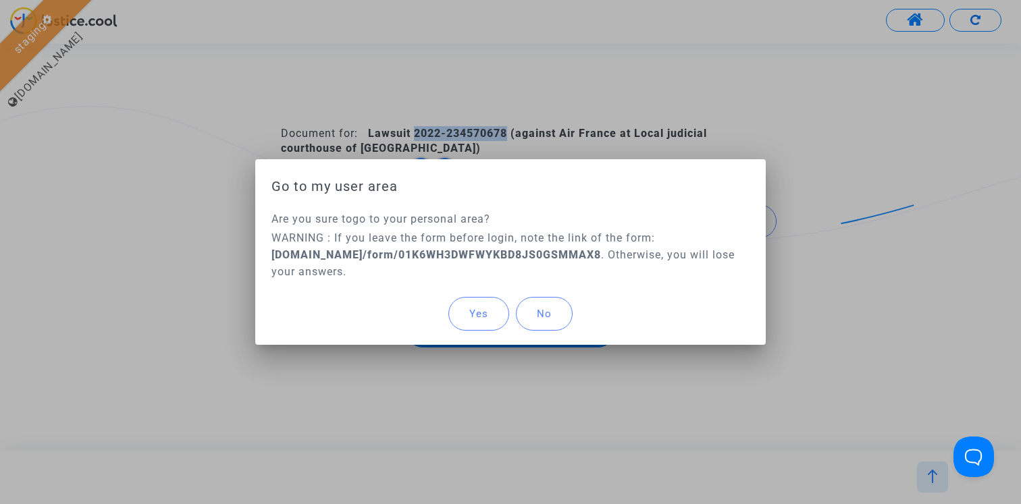
click at [491, 299] on button "Yes" at bounding box center [478, 314] width 61 height 34
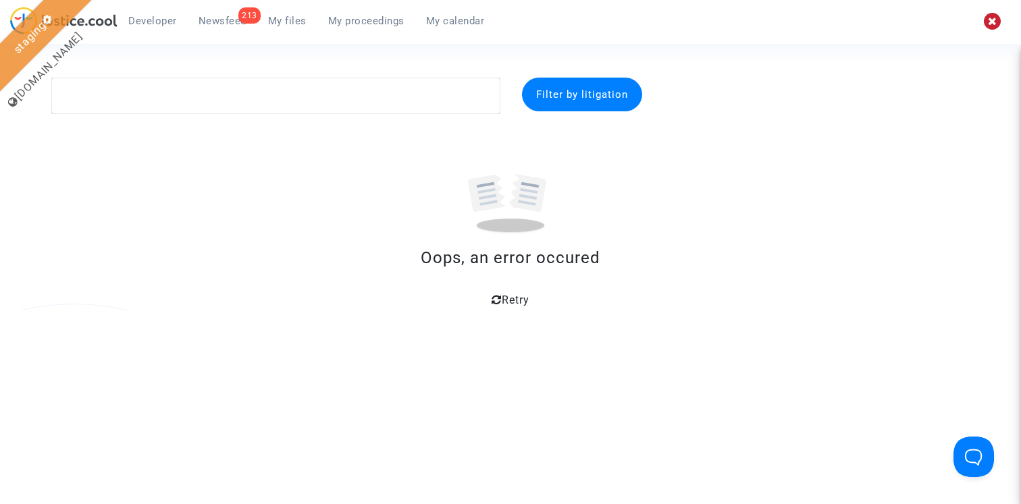
click at [365, 24] on span "My proceedings" at bounding box center [366, 21] width 76 height 12
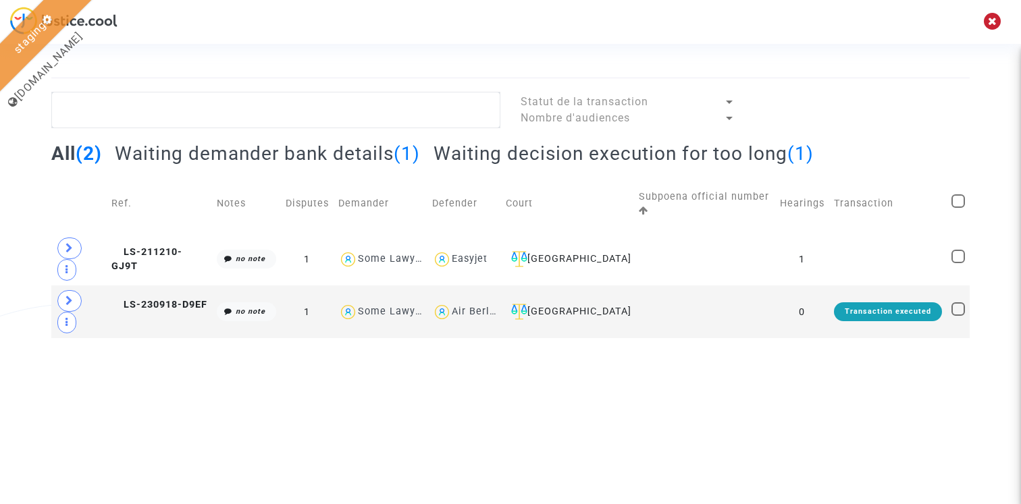
click at [314, 159] on h2 "Waiting demander bank details (1)" at bounding box center [267, 154] width 305 height 24
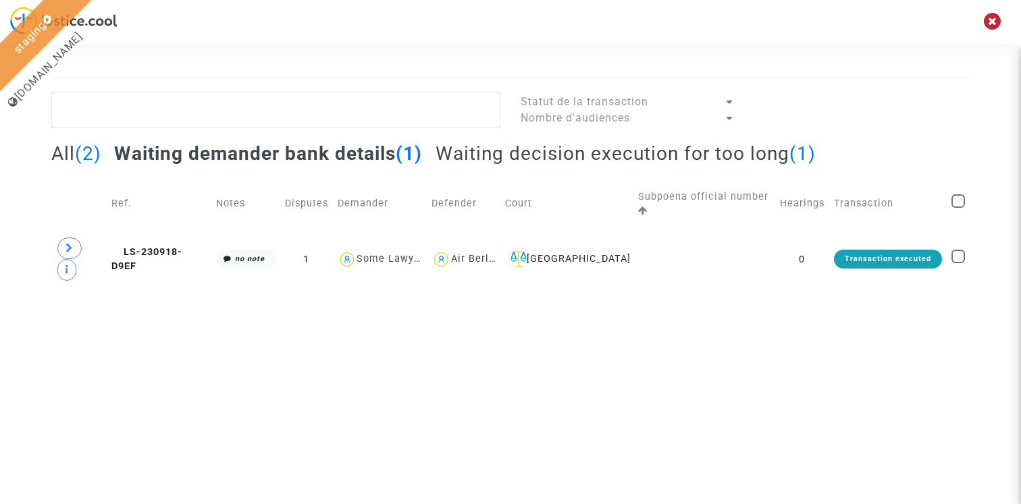
click at [532, 149] on h2 "Waiting decision execution for too long (1)" at bounding box center [625, 154] width 380 height 24
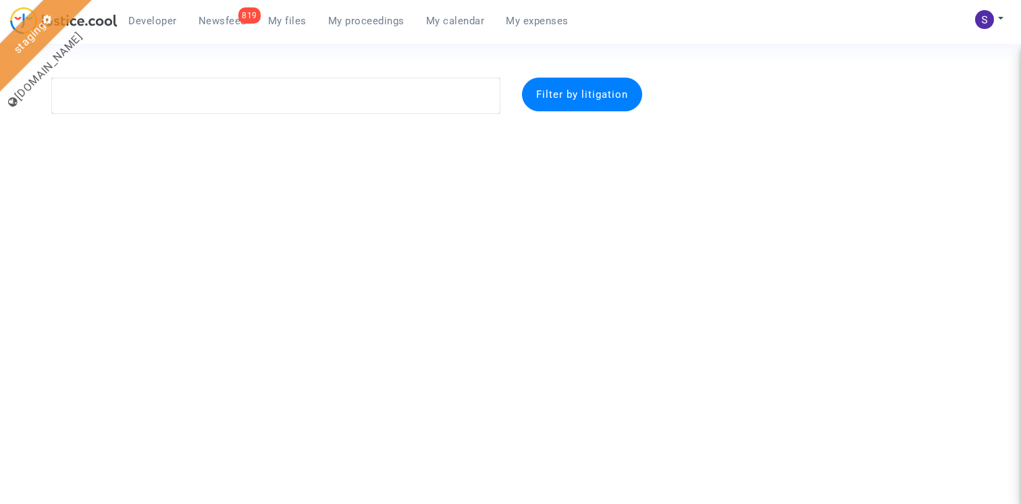
click at [367, 22] on span "My proceedings" at bounding box center [366, 21] width 76 height 12
